Goal: Find contact information: Obtain details needed to contact an individual or organization

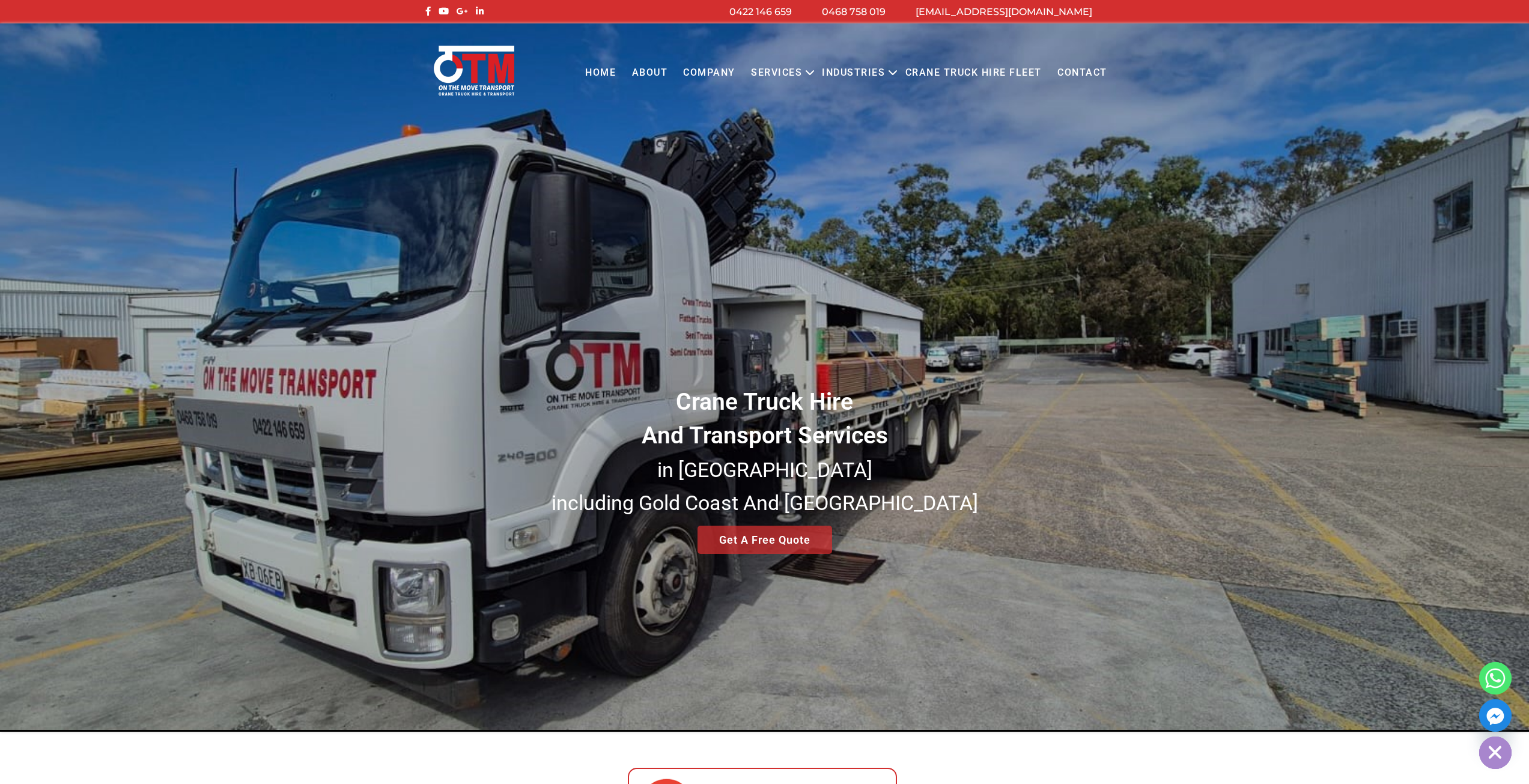
click at [1078, 73] on link "Contact" at bounding box center [1082, 73] width 65 height 33
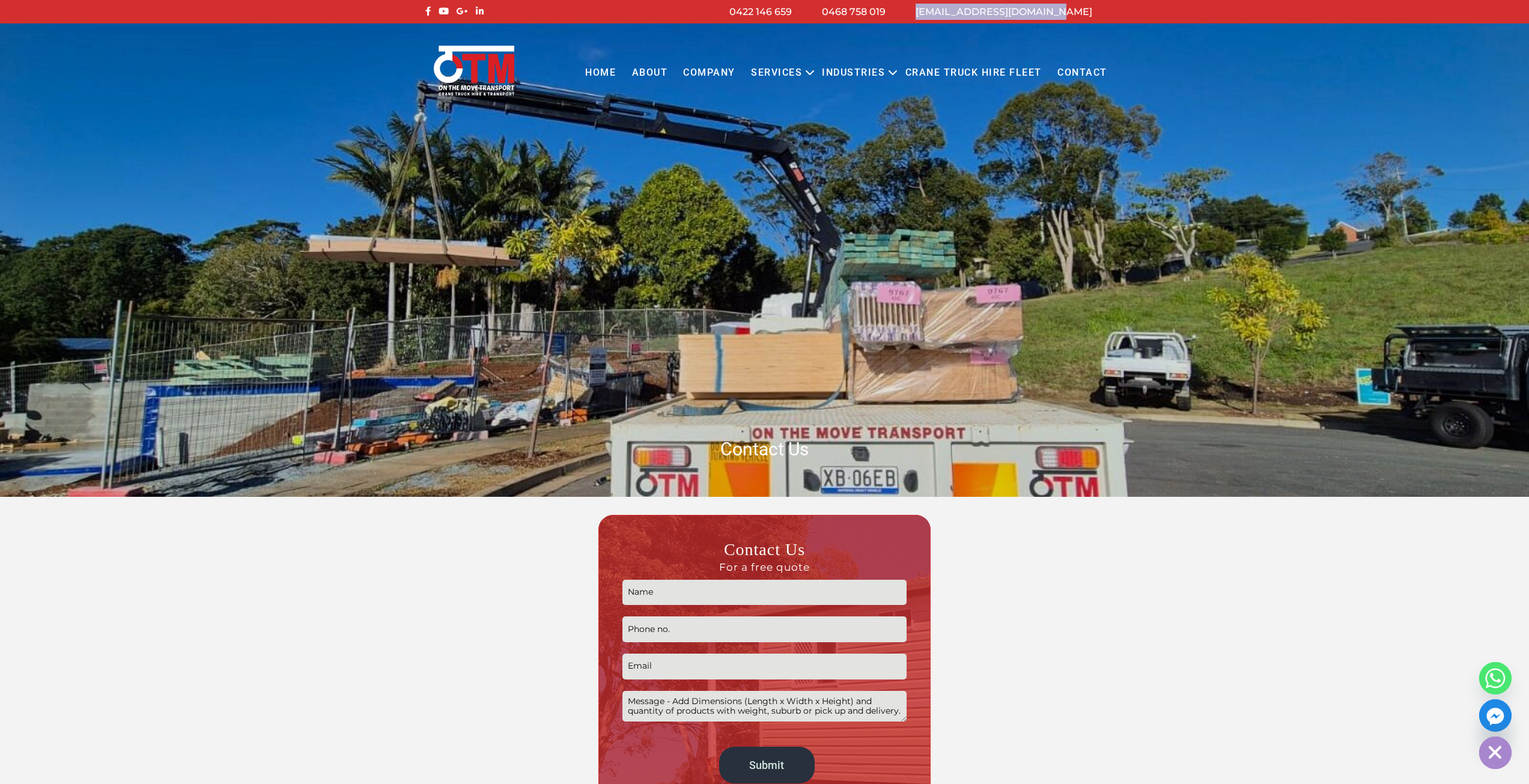
drag, startPoint x: 1102, startPoint y: 14, endPoint x: 961, endPoint y: 9, distance: 141.1
click at [961, 9] on li "[EMAIL_ADDRESS][DOMAIN_NAME]" at bounding box center [1004, 12] width 206 height 16
copy link "[EMAIL_ADDRESS][DOMAIN_NAME]"
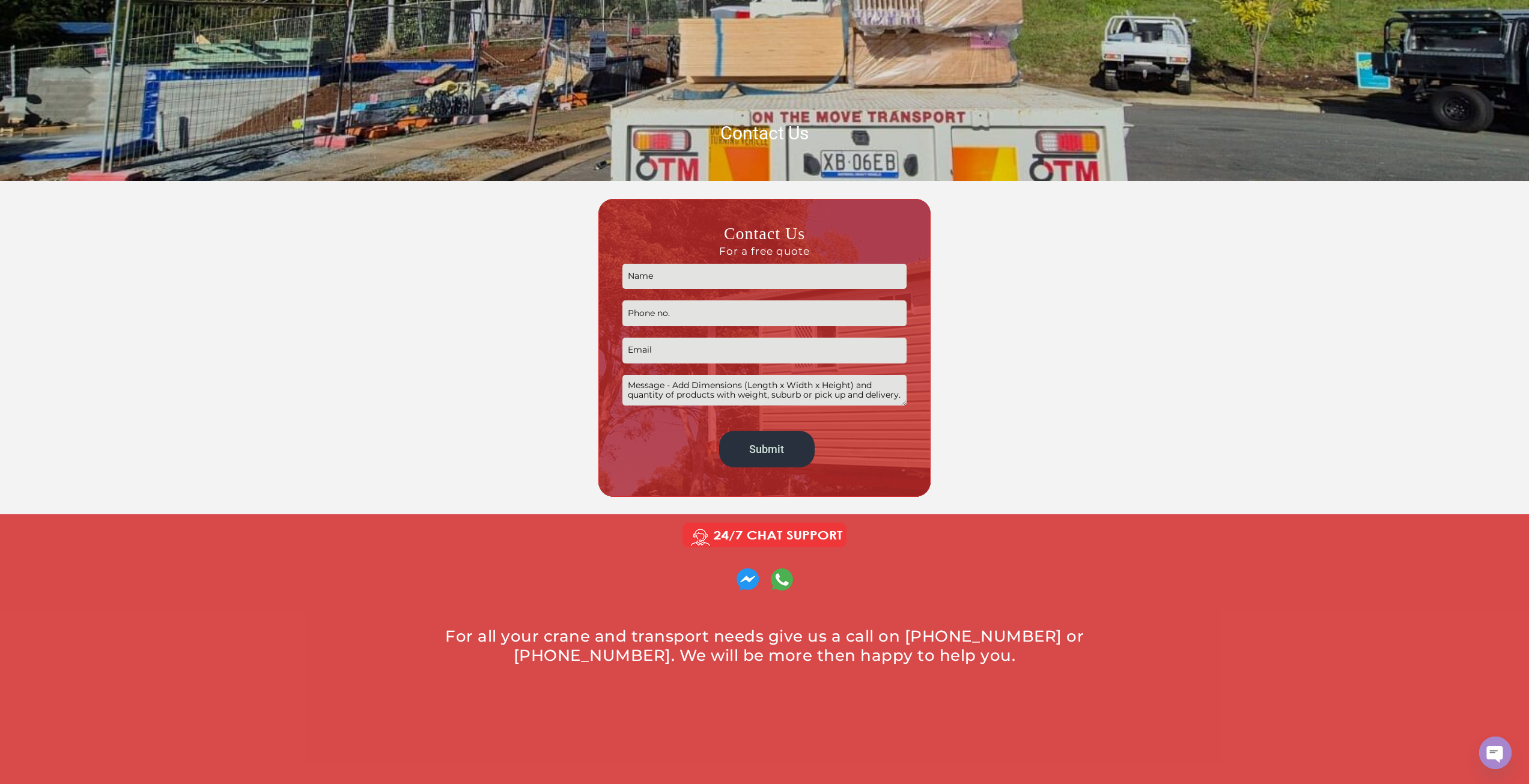
scroll to position [541, 0]
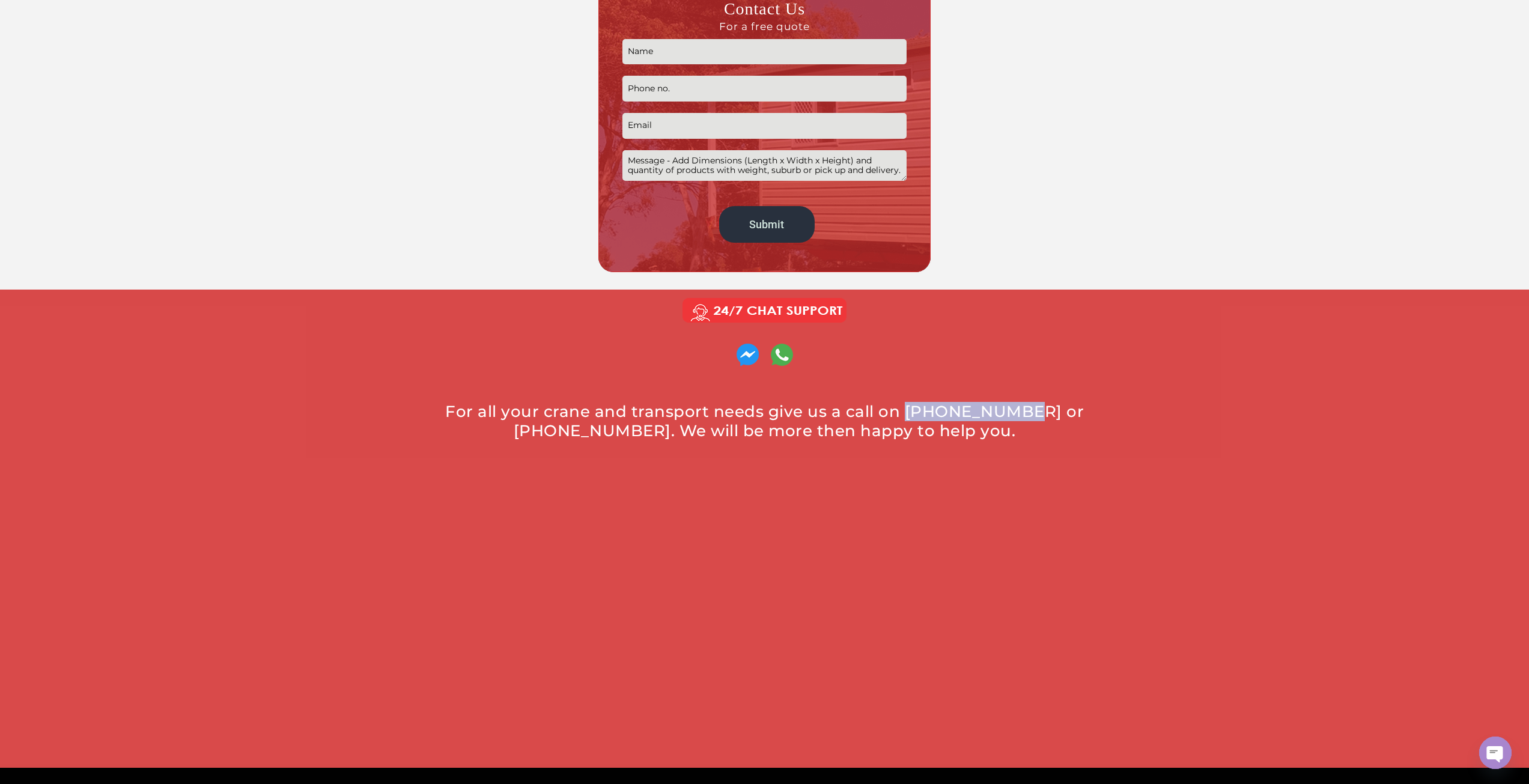
drag, startPoint x: 889, startPoint y: 410, endPoint x: 990, endPoint y: 410, distance: 101.0
click at [990, 410] on div "For all your crane and transport needs give us a call on [PHONE_NUMBER] or [PHO…" at bounding box center [764, 421] width 673 height 39
copy div "0422 146 659"
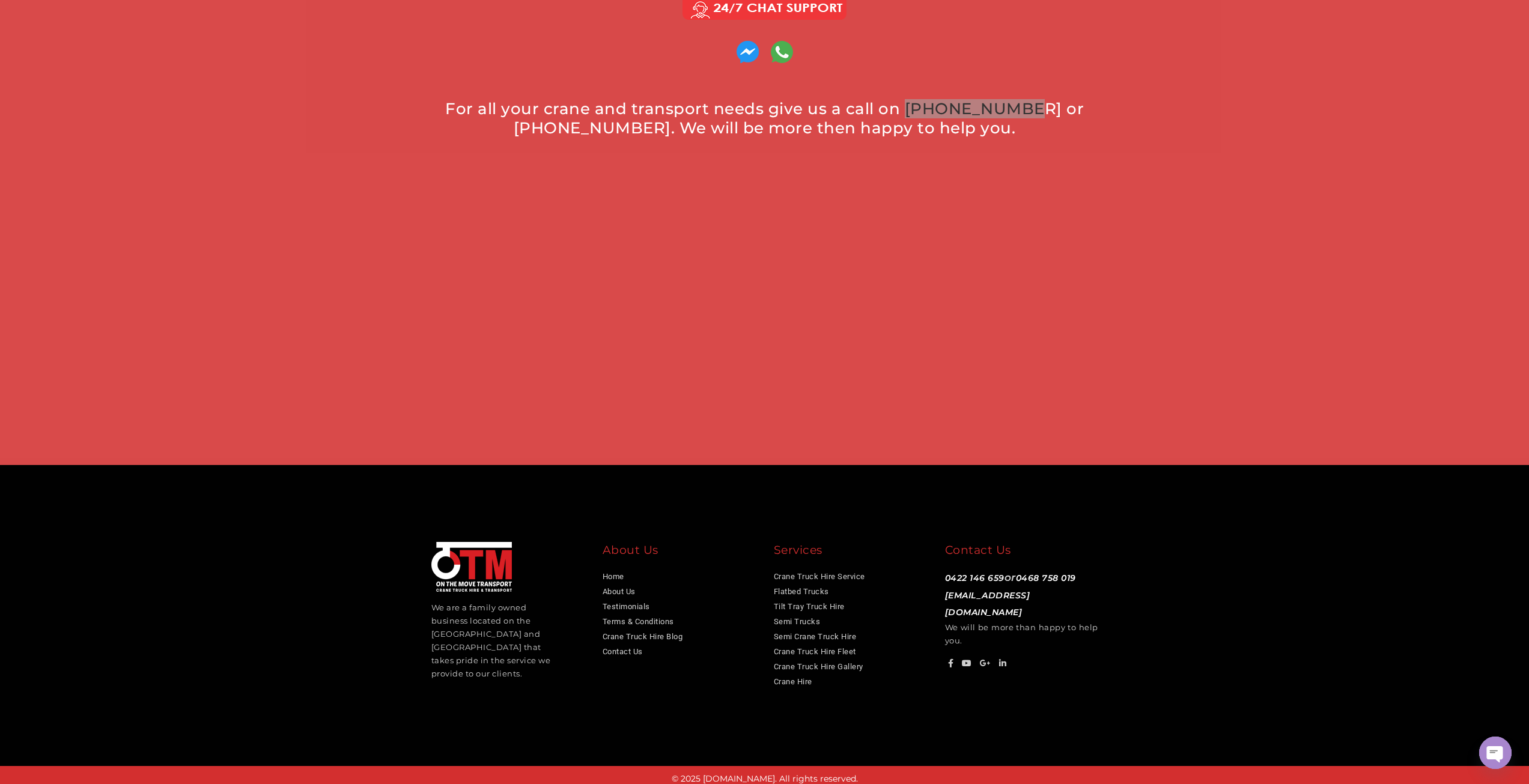
scroll to position [851, 0]
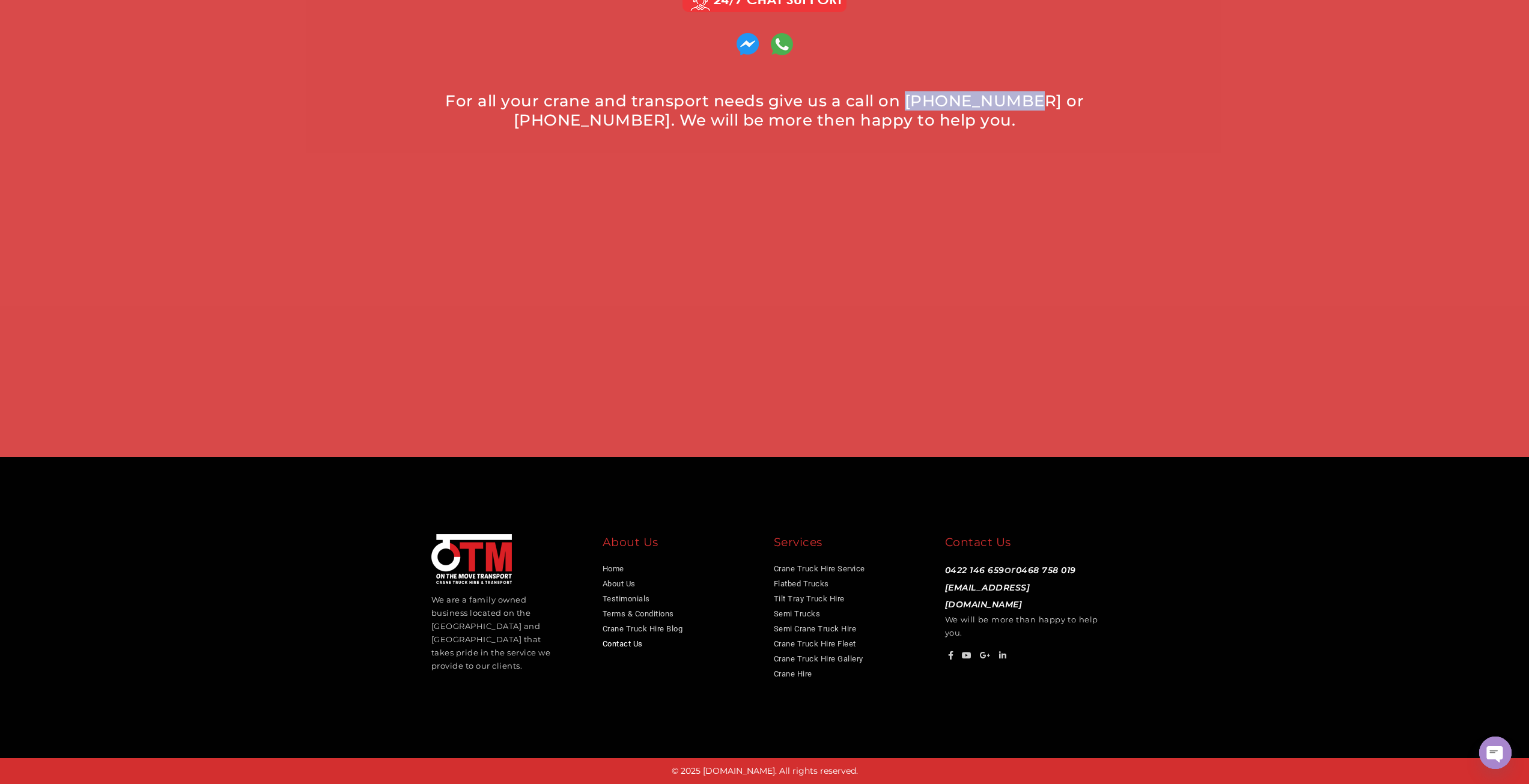
click at [618, 647] on link "Contact Us" at bounding box center [622, 644] width 40 height 9
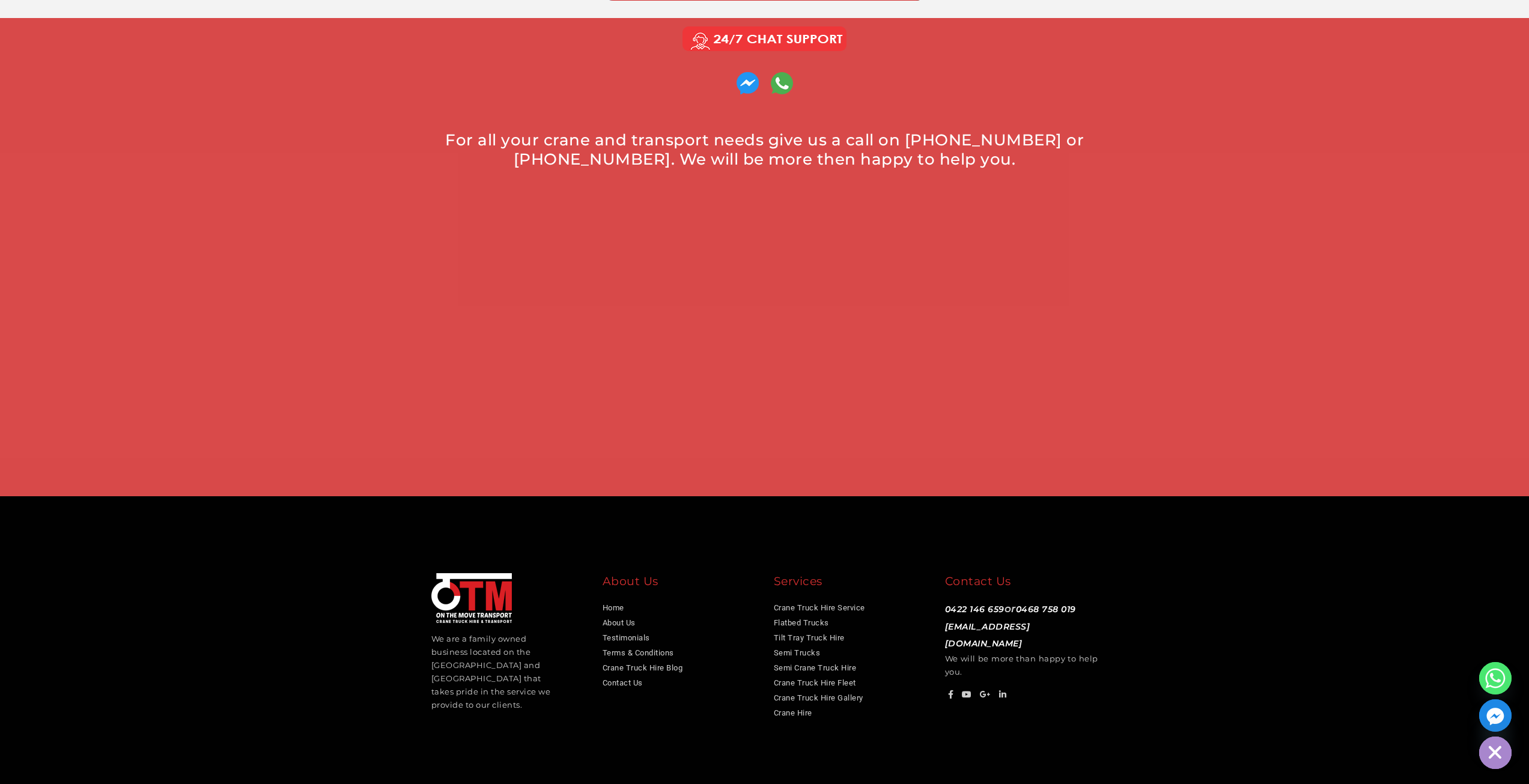
scroll to position [841, 0]
